Goal: Contribute content

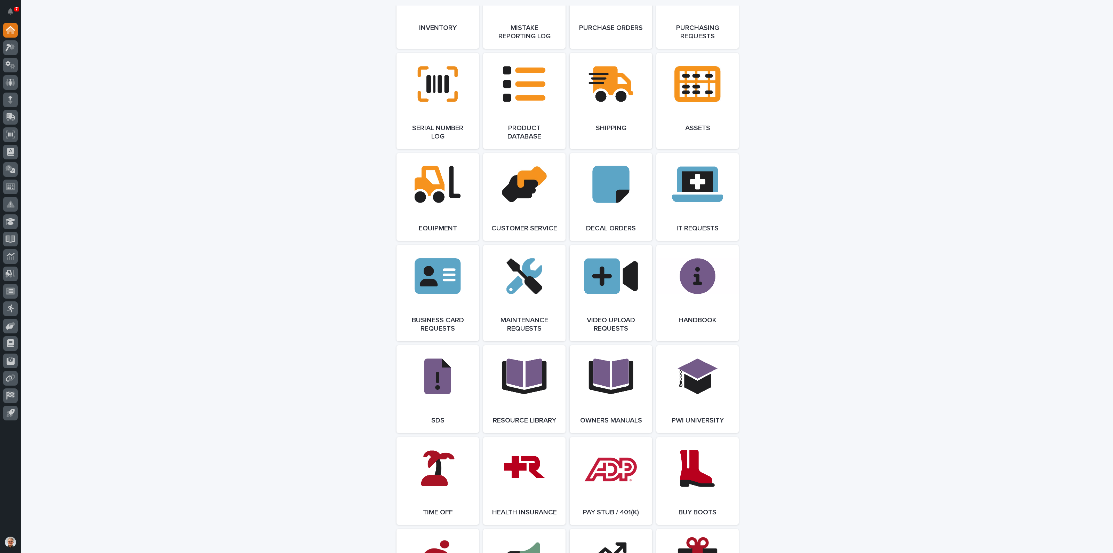
scroll to position [870, 0]
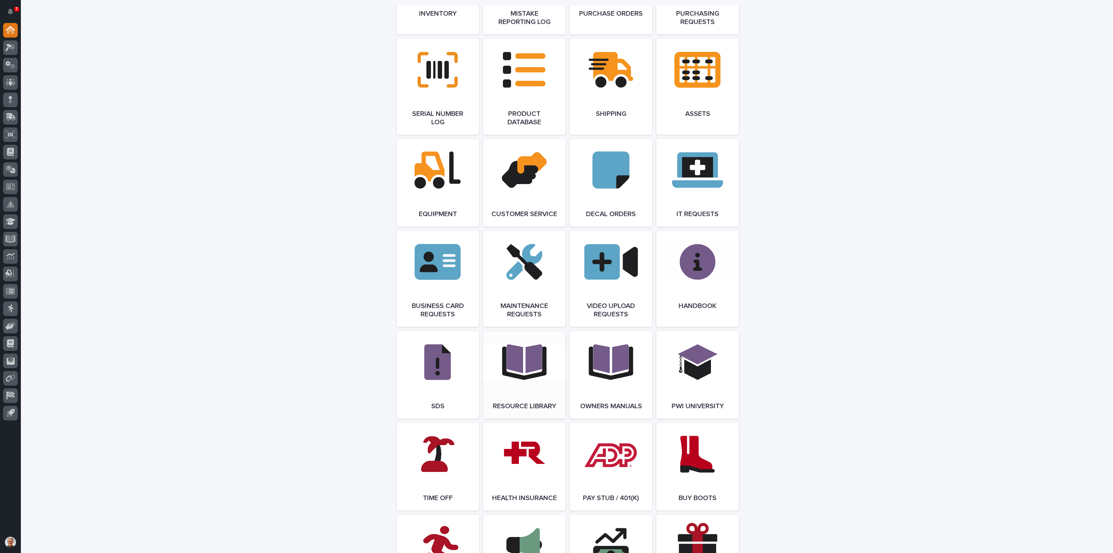
click at [516, 369] on link "Open Link" at bounding box center [524, 375] width 82 height 88
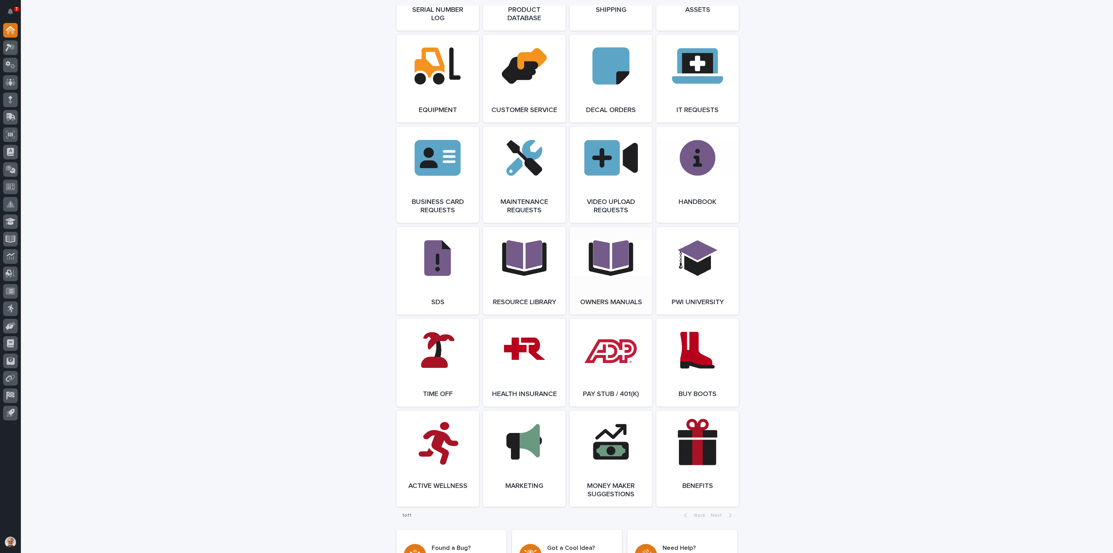
scroll to position [961, 0]
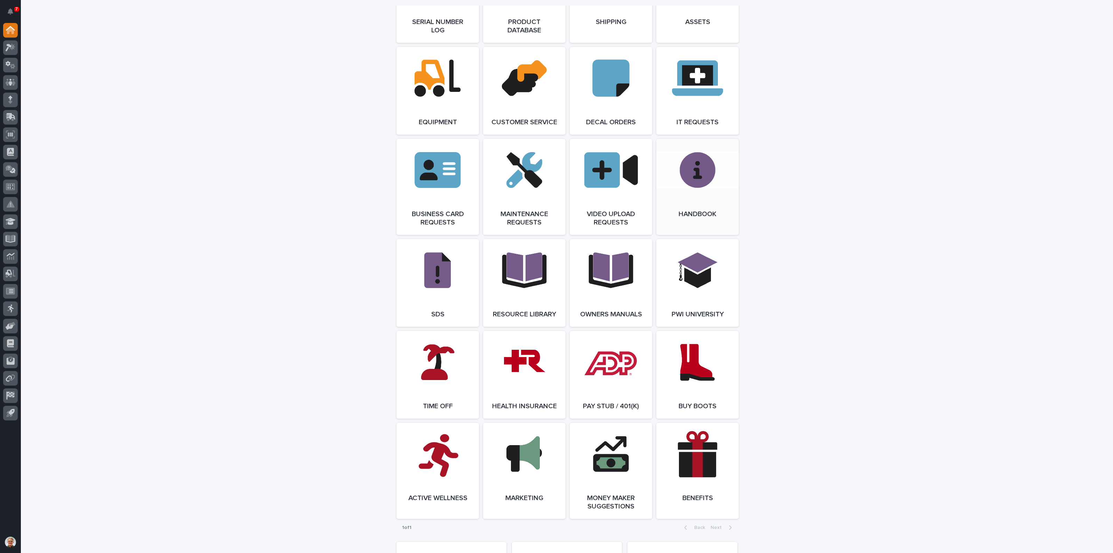
click at [695, 200] on link "Open Link" at bounding box center [697, 187] width 82 height 96
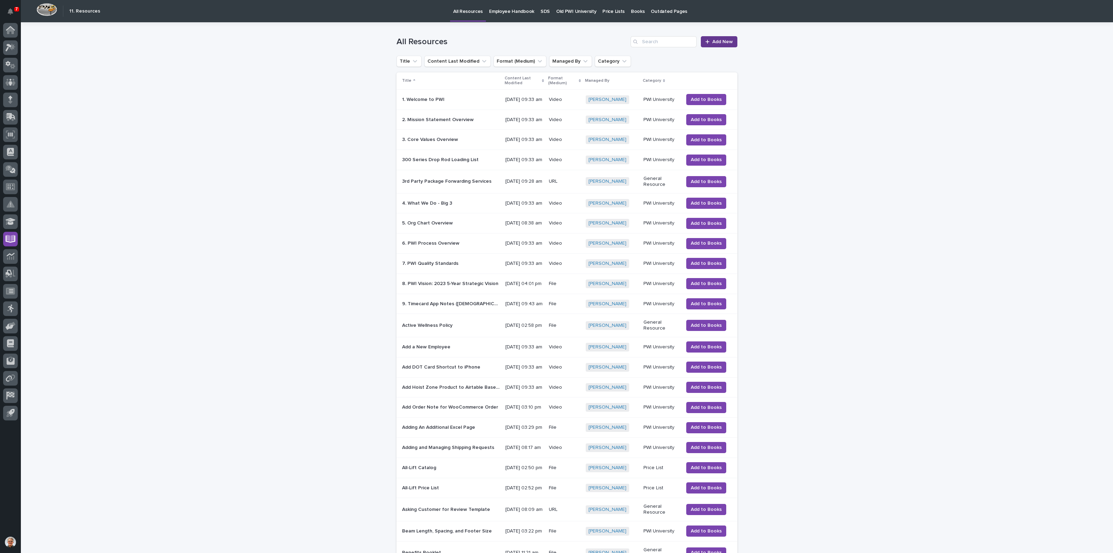
click at [719, 39] on span "Add New" at bounding box center [722, 42] width 21 height 6
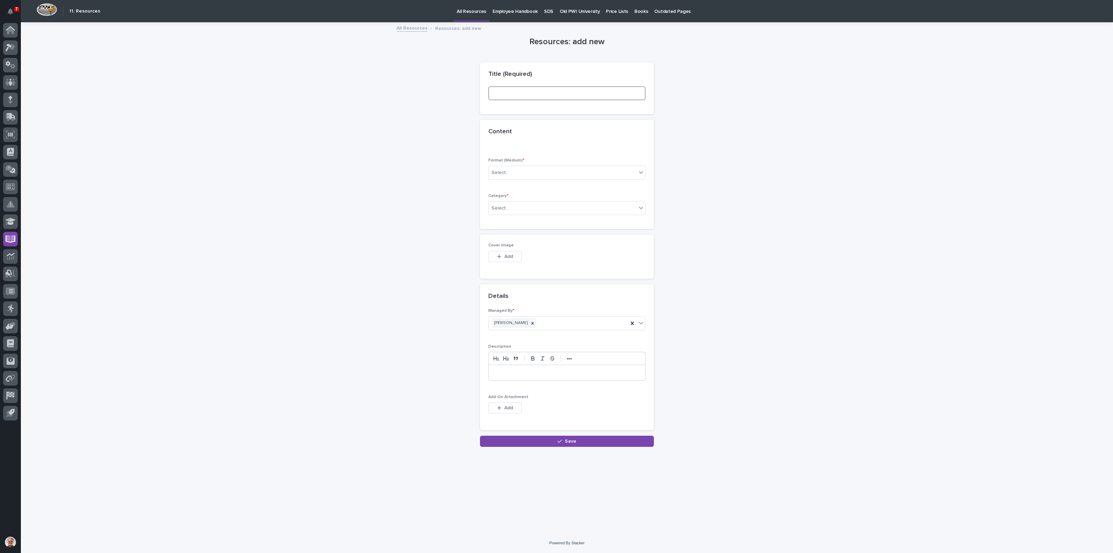
click at [508, 91] on input at bounding box center [566, 93] width 157 height 14
type input "[PERSON_NAME] Bulletin - End Truck Motor Brakes 8.2025"
click at [513, 170] on div "Select..." at bounding box center [563, 172] width 148 height 11
click at [504, 197] on div "File" at bounding box center [567, 198] width 157 height 12
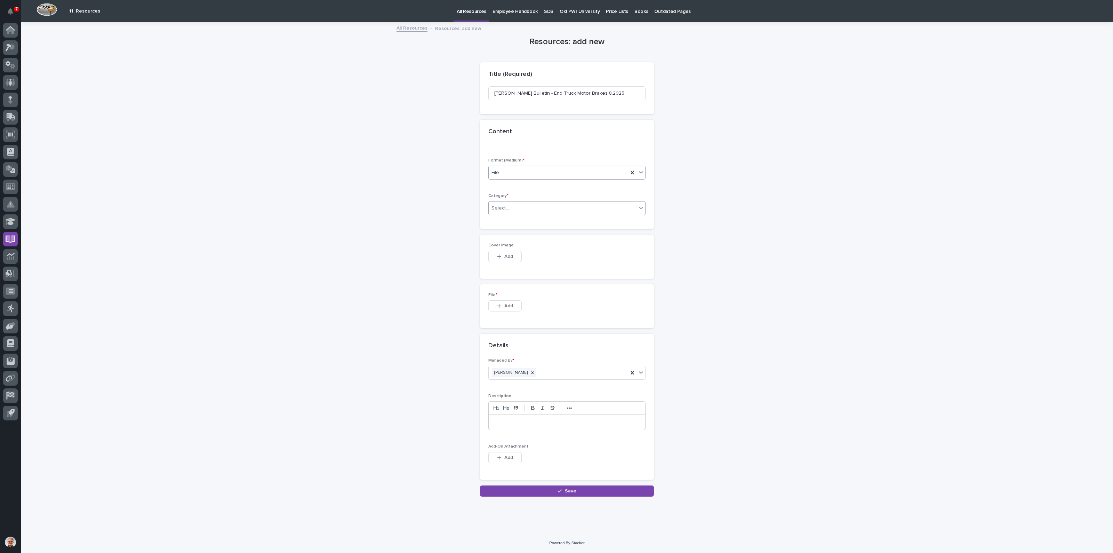
click at [518, 206] on div "Select..." at bounding box center [563, 207] width 148 height 11
click at [502, 269] on div "General Resource" at bounding box center [567, 270] width 157 height 12
click at [506, 303] on span "Add" at bounding box center [508, 306] width 9 height 6
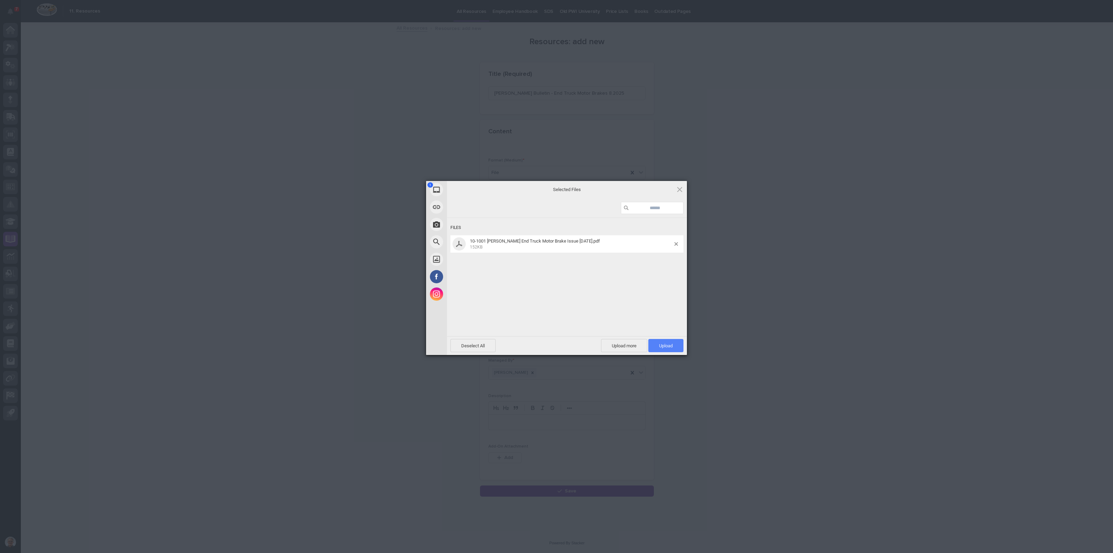
click at [662, 345] on span "Upload 1" at bounding box center [666, 345] width 14 height 5
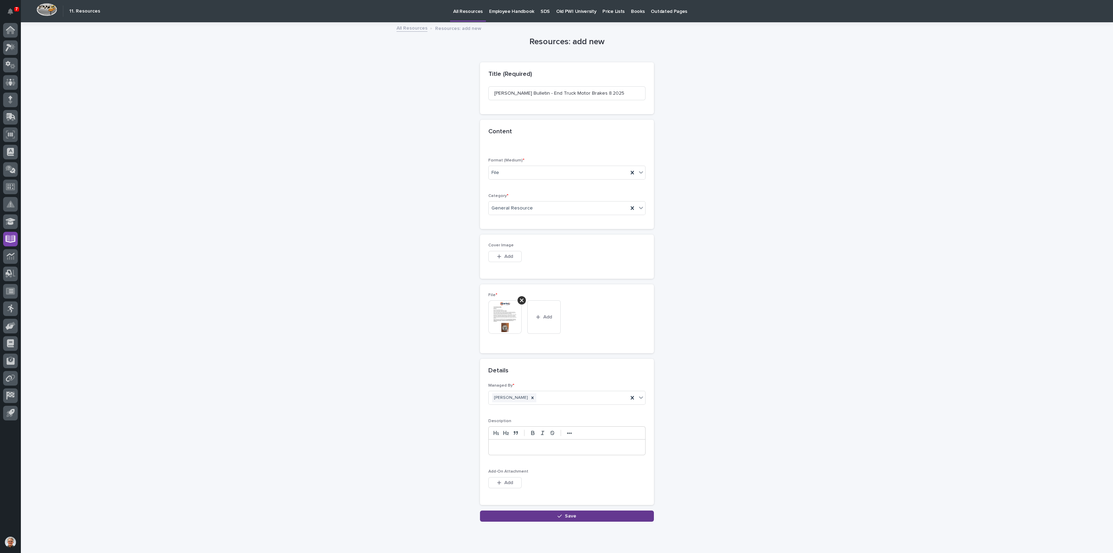
click at [565, 515] on span "Save" at bounding box center [570, 516] width 11 height 6
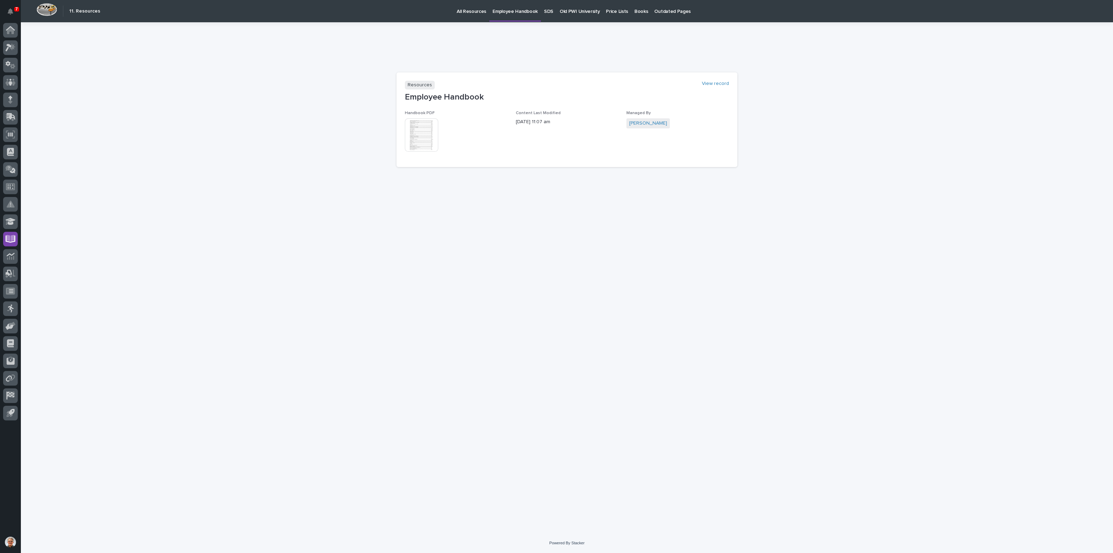
click at [419, 134] on img at bounding box center [421, 134] width 33 height 33
